Goal: Understand site structure: Understand site structure

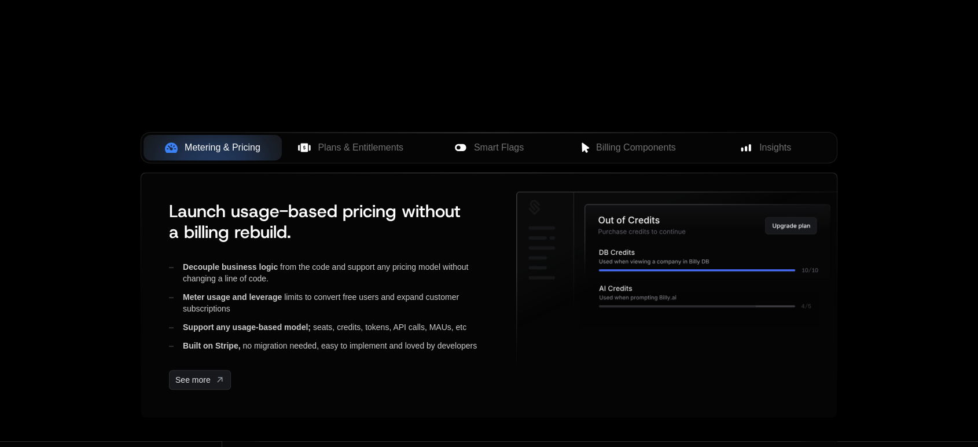
scroll to position [401, 0]
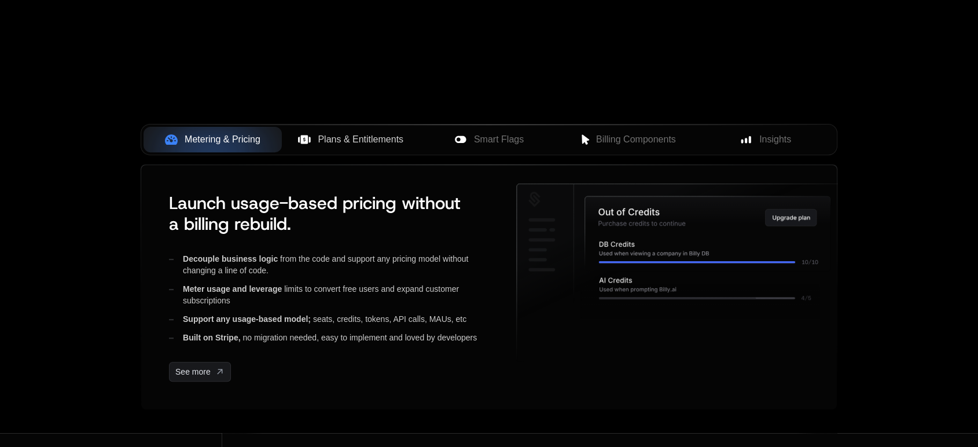
click at [339, 142] on span "Plans & Entitlements" at bounding box center [361, 140] width 86 height 14
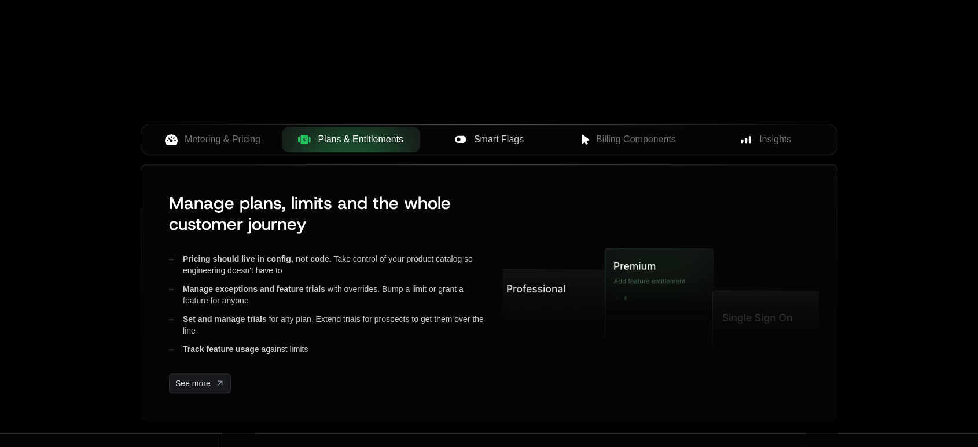
click at [472, 139] on div "Smart Flags" at bounding box center [489, 140] width 120 height 14
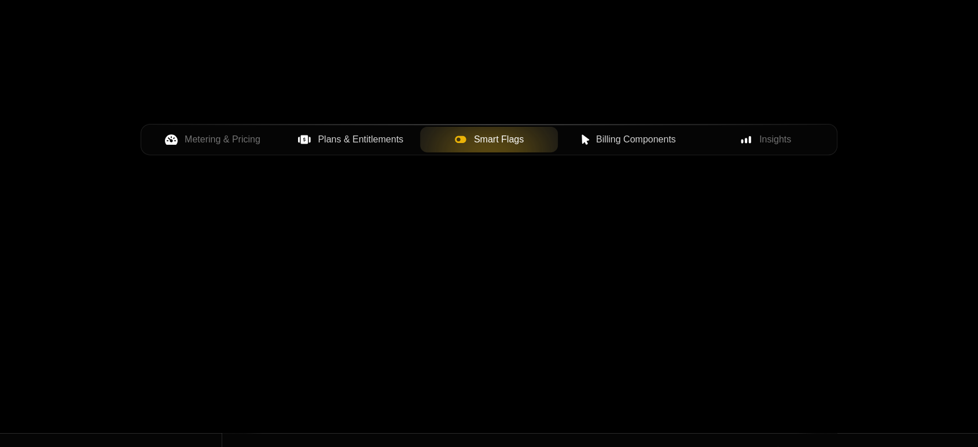
click at [605, 150] on button "Billing Components" at bounding box center [627, 139] width 138 height 25
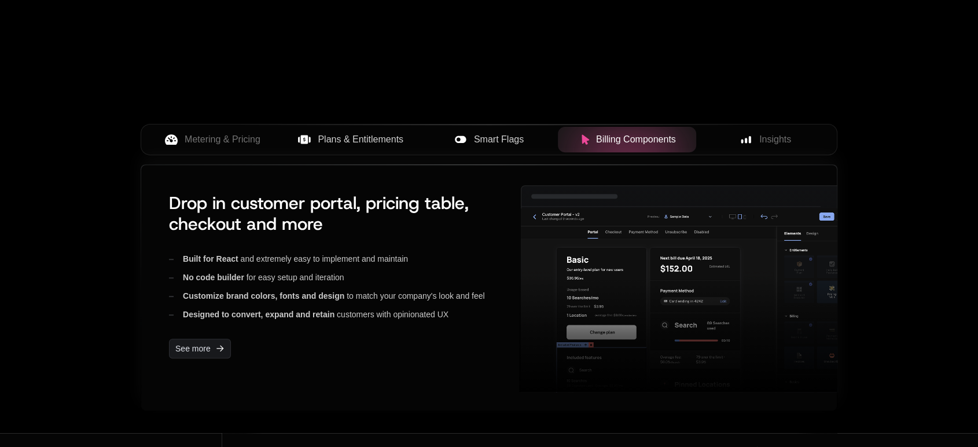
click at [199, 147] on button "Metering & Pricing" at bounding box center [213, 139] width 138 height 25
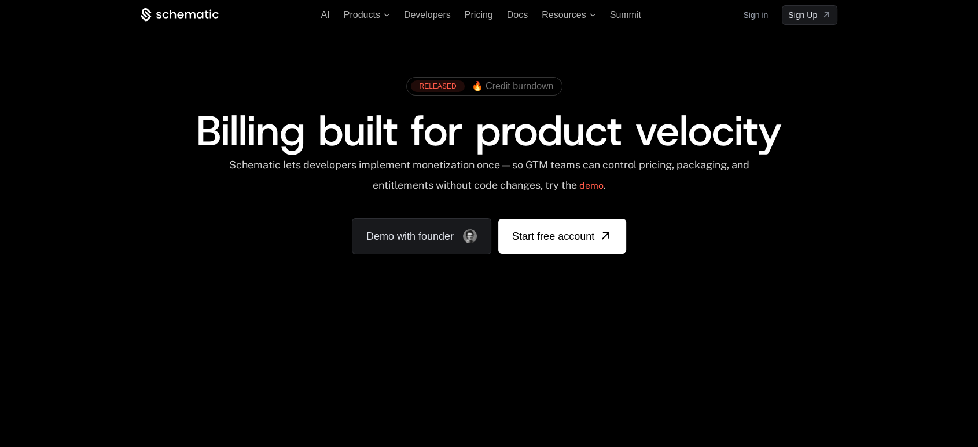
scroll to position [424, 0]
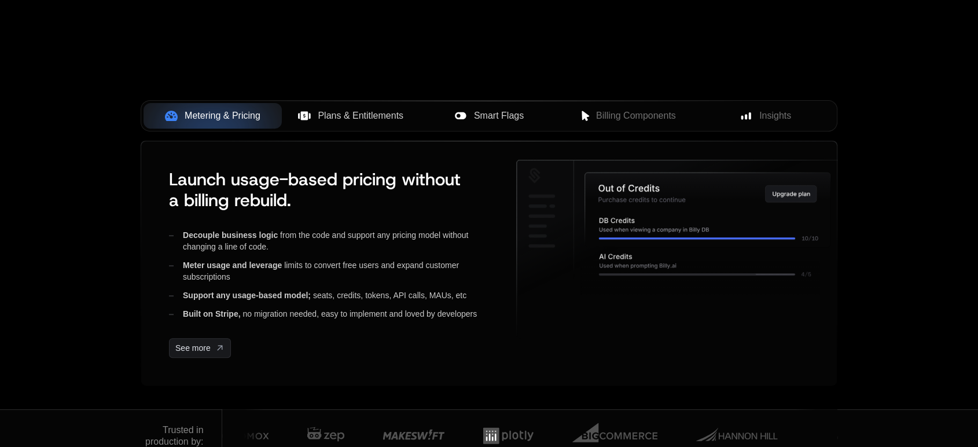
click at [360, 134] on div "Metering & Pricing Plans & Entitlements Smart Flags Billing Components Insights" at bounding box center [489, 120] width 697 height 41
click at [355, 127] on button "Plans & Entitlements" at bounding box center [351, 115] width 138 height 25
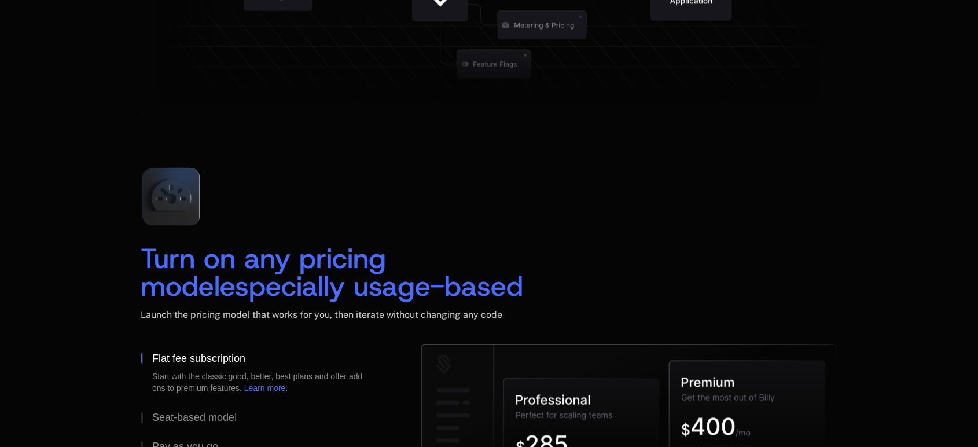
scroll to position [0, 0]
